Goal: Ask a question: Seek information or help from site administrators or community

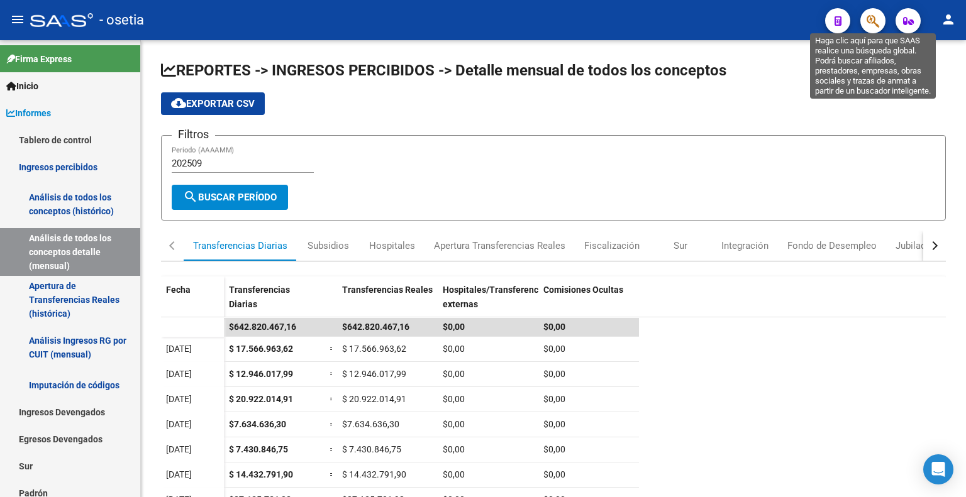
click at [870, 23] on icon "button" at bounding box center [872, 21] width 13 height 14
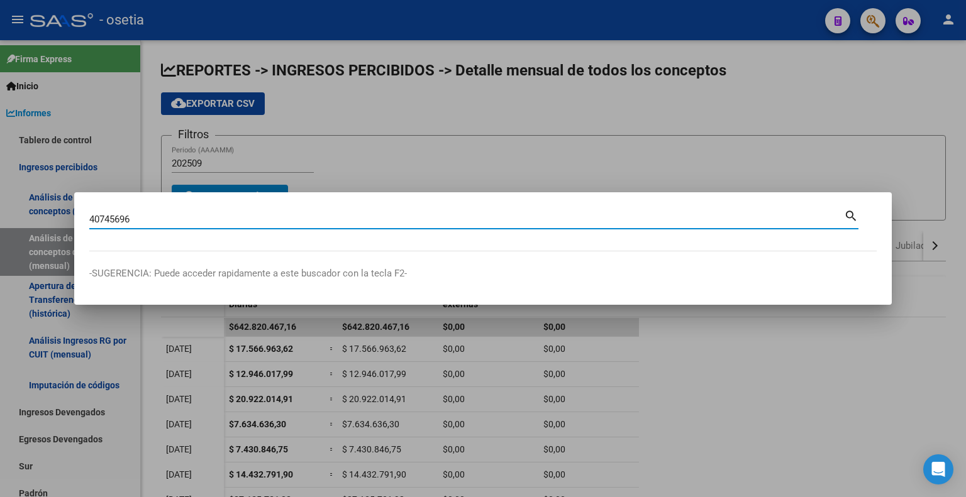
type input "40745696"
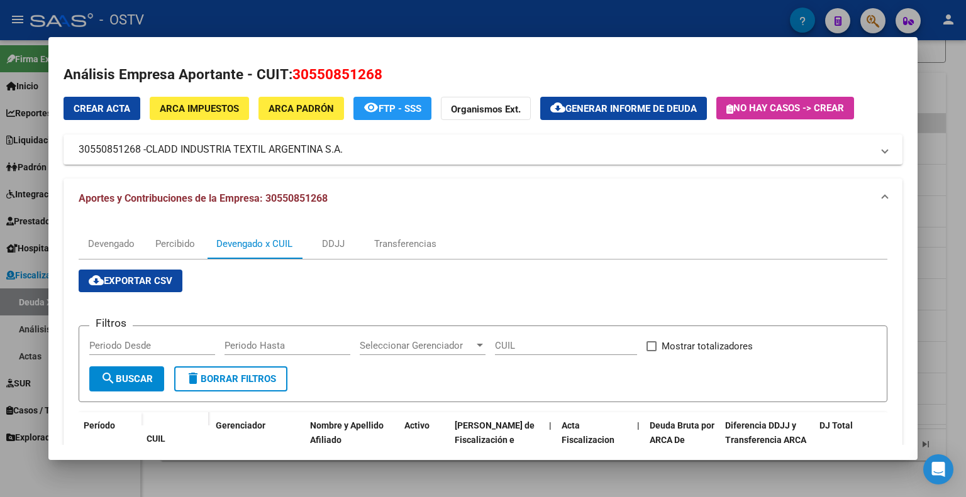
click at [252, 244] on div "Devengado x CUIL" at bounding box center [254, 244] width 76 height 14
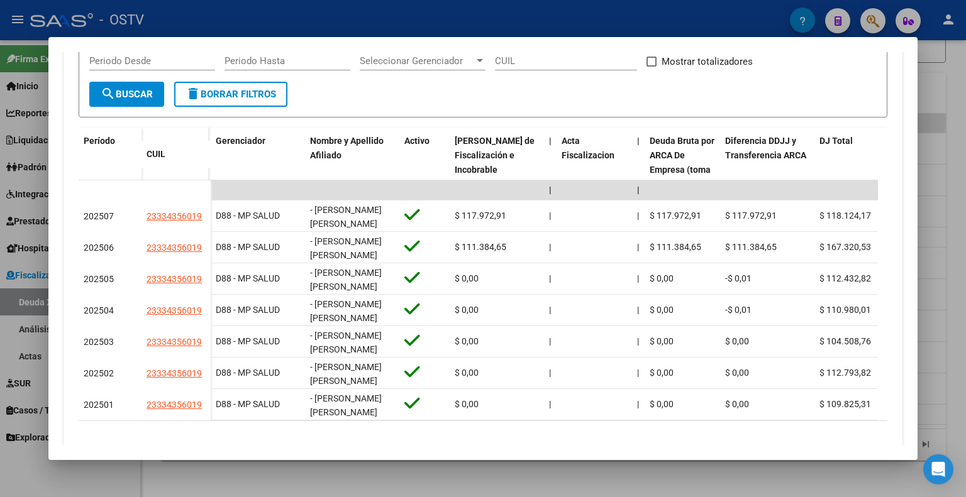
scroll to position [314, 0]
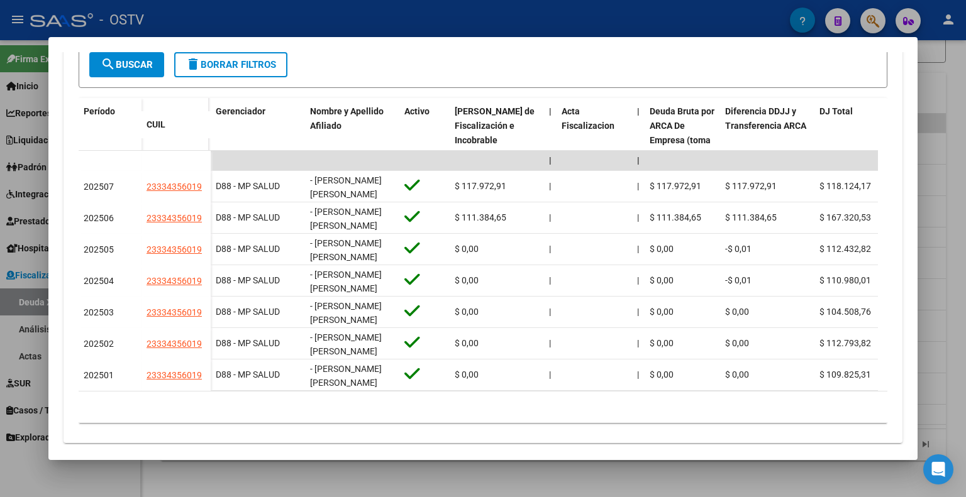
click at [853, 53] on form "Filtros Periodo Desde Periodo Hasta Seleccionar Gerenciador Seleccionar Gerenci…" at bounding box center [483, 49] width 809 height 77
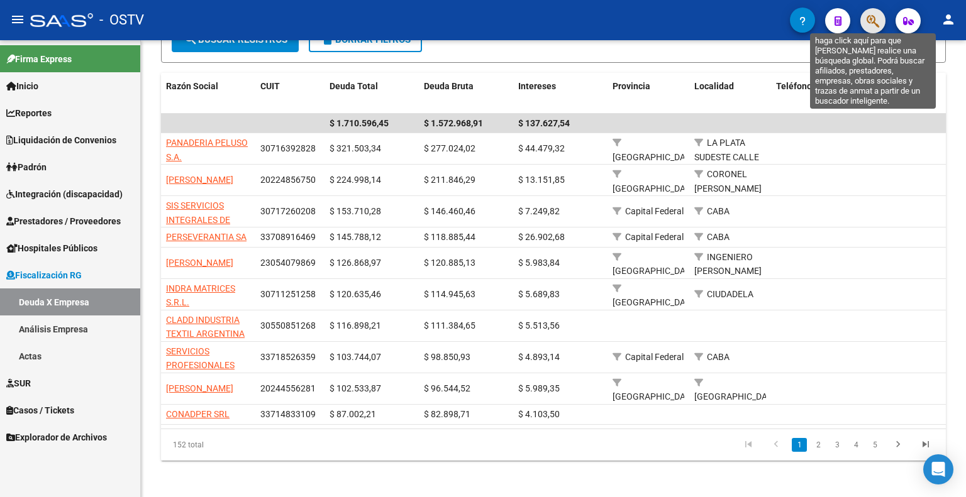
click at [872, 22] on icon "button" at bounding box center [872, 21] width 13 height 14
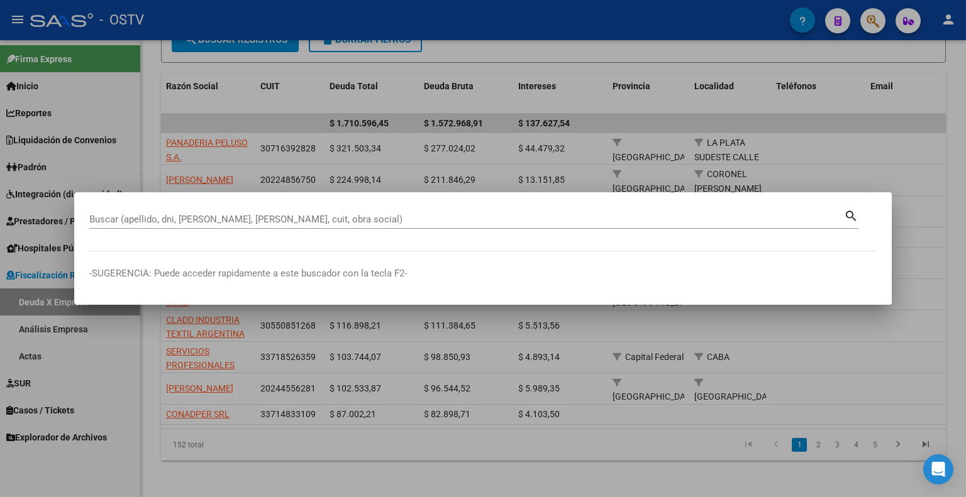
drag, startPoint x: 511, startPoint y: 211, endPoint x: 398, endPoint y: 213, distance: 113.2
drag, startPoint x: 398, startPoint y: 213, endPoint x: 268, endPoint y: 218, distance: 130.3
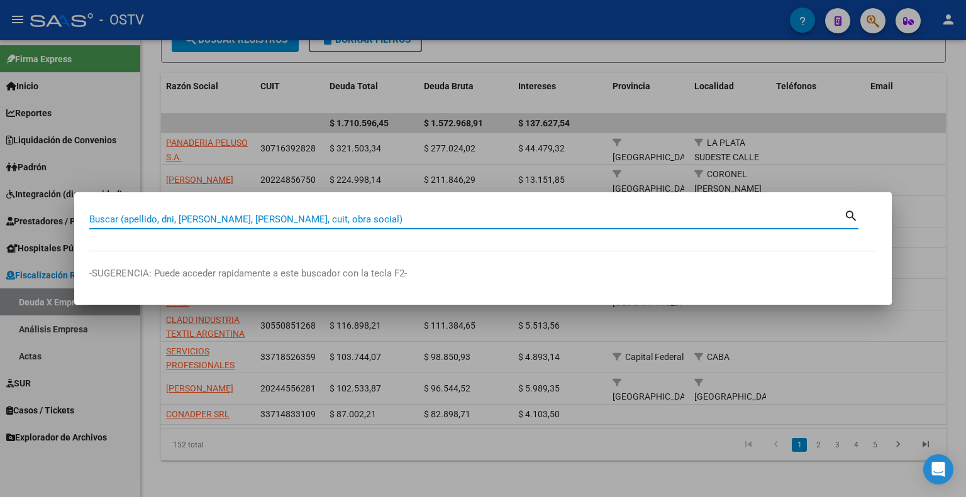
paste input "20407456964"
type input "20407456964"
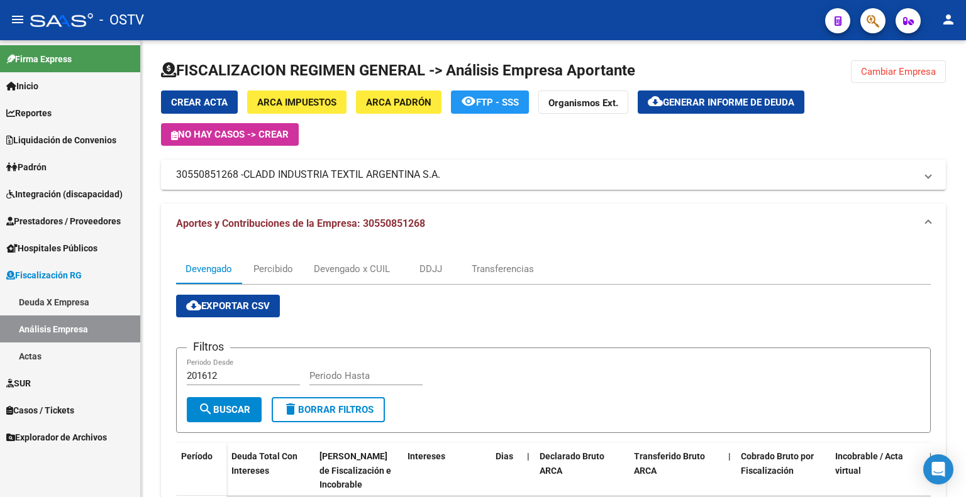
click at [880, 40] on div "FISCALIZACION REGIMEN GENERAL -> Análisis Empresa Aportante Cambiar Empresa Cre…" at bounding box center [553, 421] width 825 height 763
click at [880, 28] on button "button" at bounding box center [872, 20] width 25 height 25
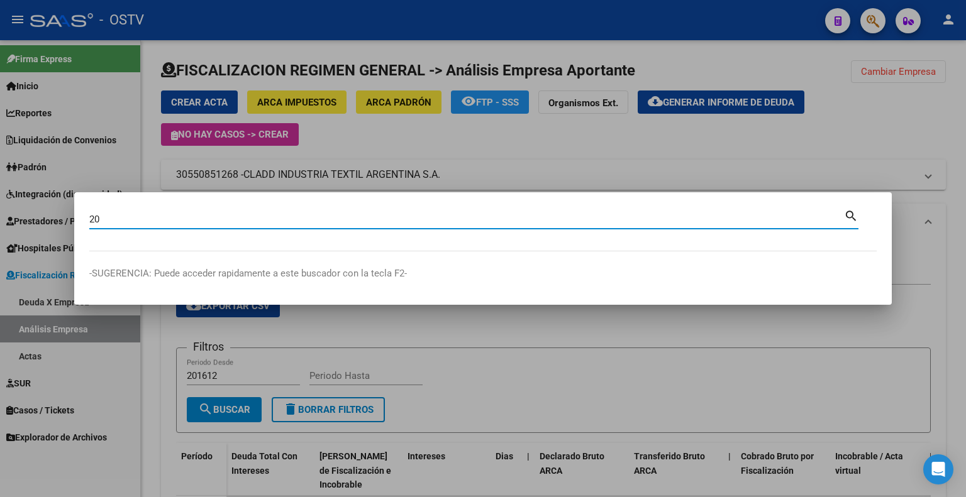
type input "2"
type input "40745696"
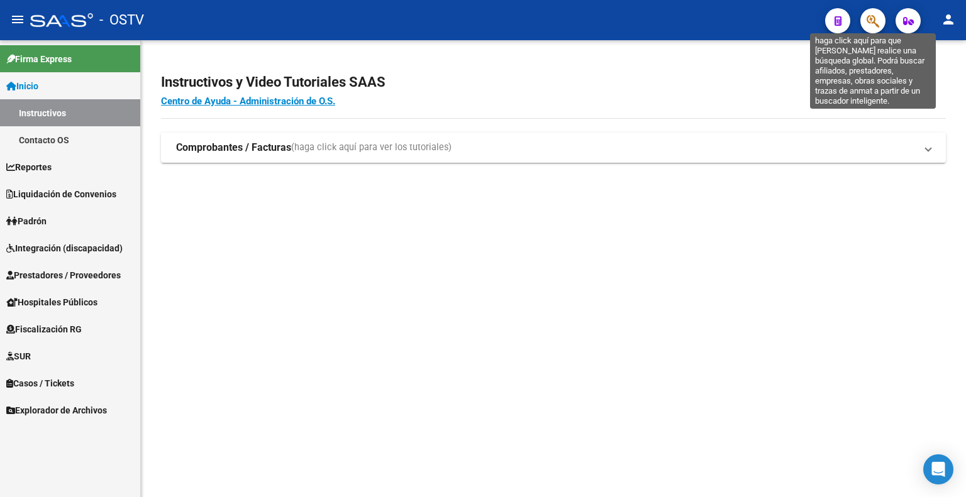
click at [875, 23] on icon "button" at bounding box center [872, 21] width 13 height 14
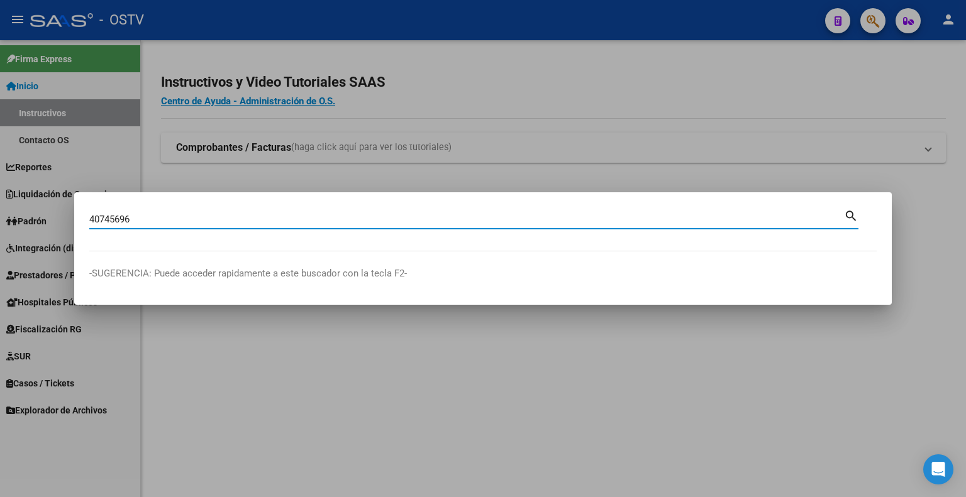
type input "40745696"
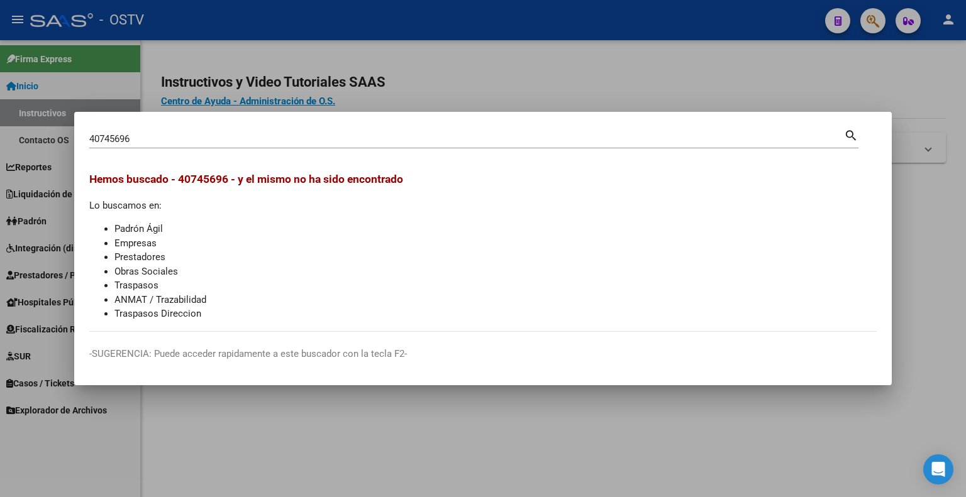
click at [717, 8] on div at bounding box center [483, 248] width 966 height 497
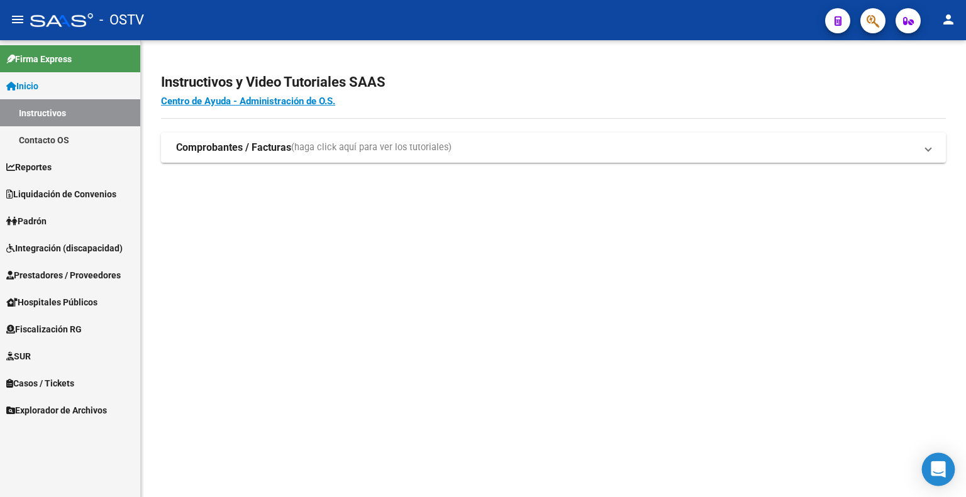
click at [942, 472] on icon "Open Intercom Messenger" at bounding box center [938, 470] width 16 height 16
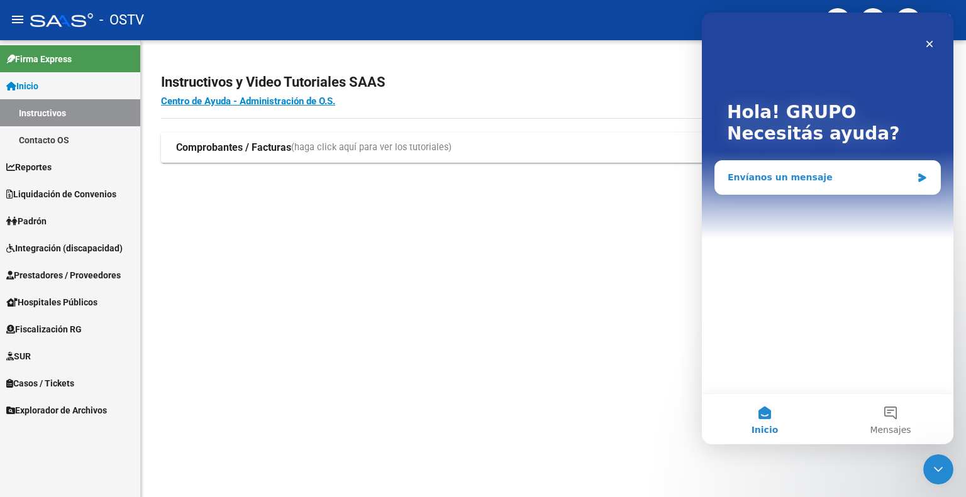
click at [782, 180] on div "Envíanos un mensaje" at bounding box center [819, 177] width 184 height 13
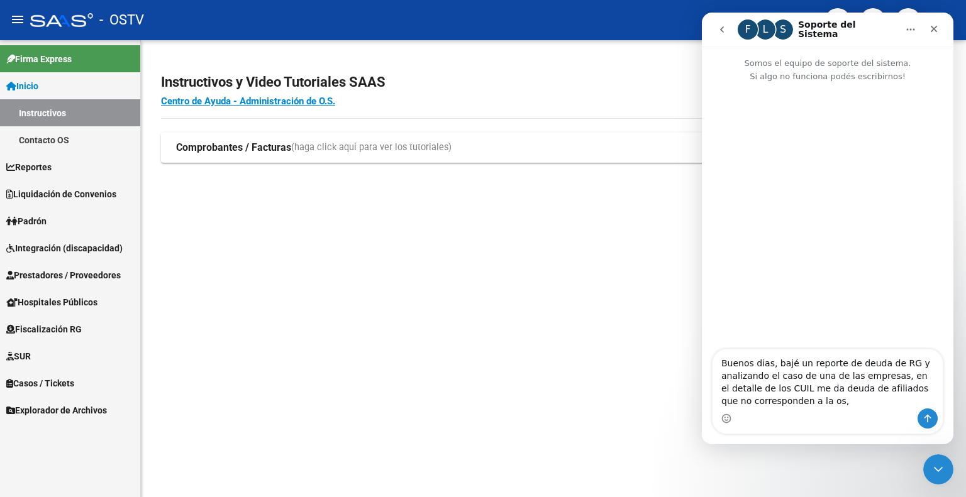
type textarea "Buenos dias, bajé un reporte de deuda de RG y analizando el caso de una de las …"
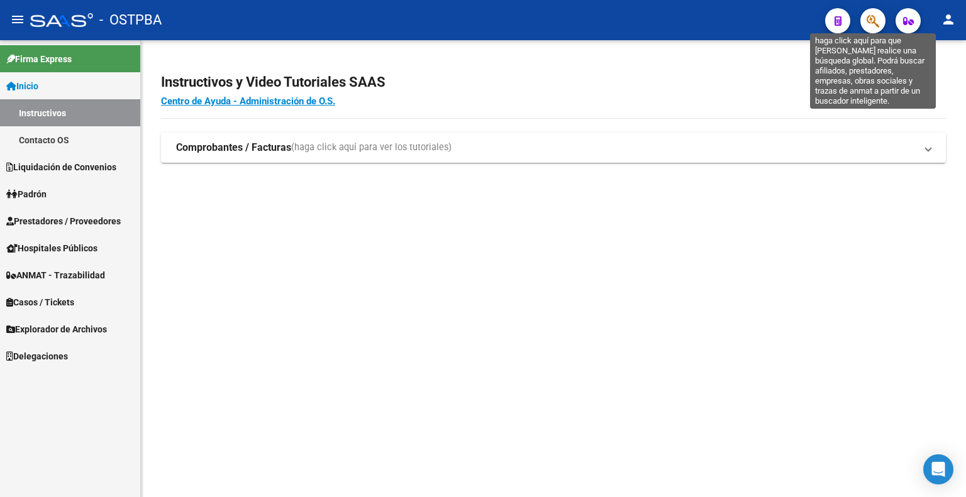
click at [878, 19] on icon "button" at bounding box center [872, 21] width 13 height 14
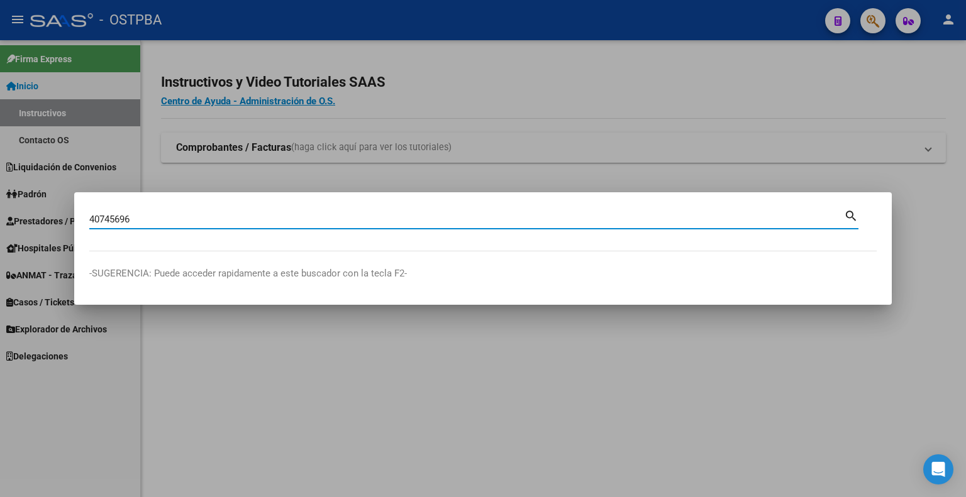
type input "40745696"
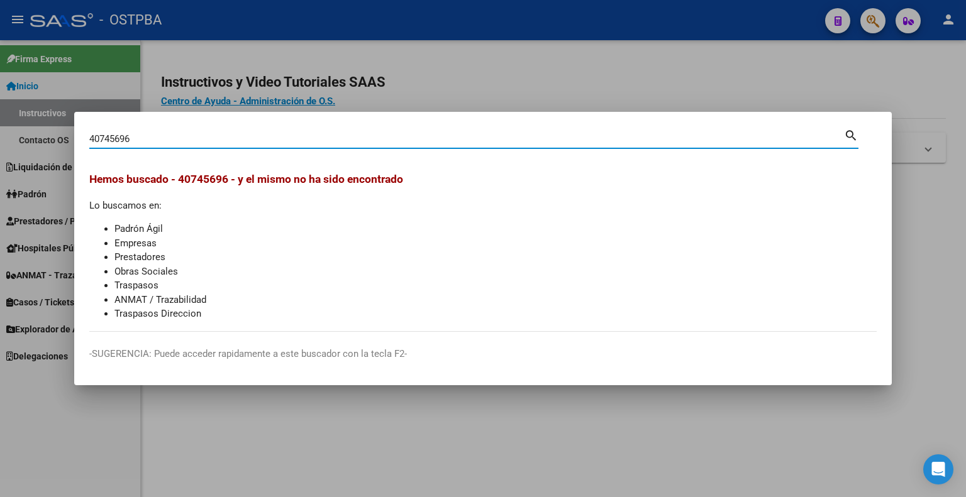
drag, startPoint x: 163, startPoint y: 140, endPoint x: 53, endPoint y: 129, distance: 111.2
click at [53, 129] on div "40745696 Buscar (apellido, dni, cuil, nro traspaso, cuit, obra social) search H…" at bounding box center [483, 248] width 966 height 497
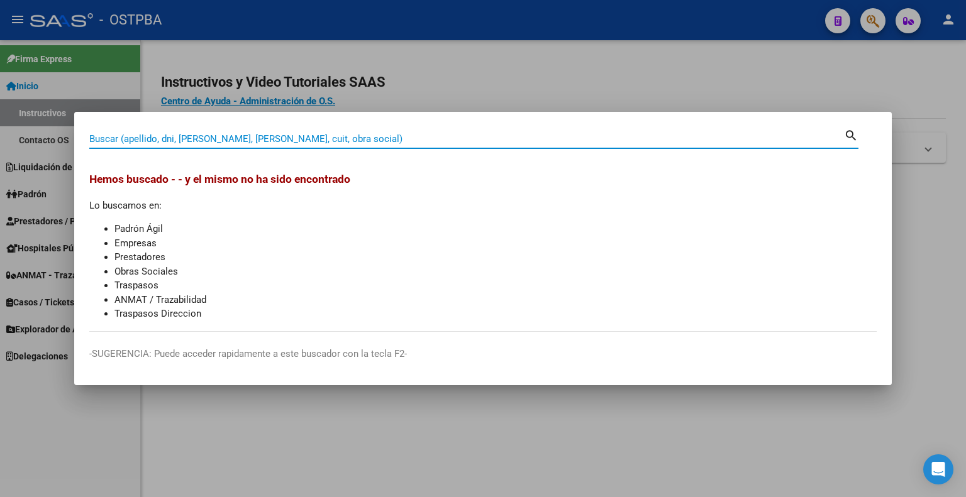
paste input "40745696"
type input "40745696"
